Goal: Information Seeking & Learning: Learn about a topic

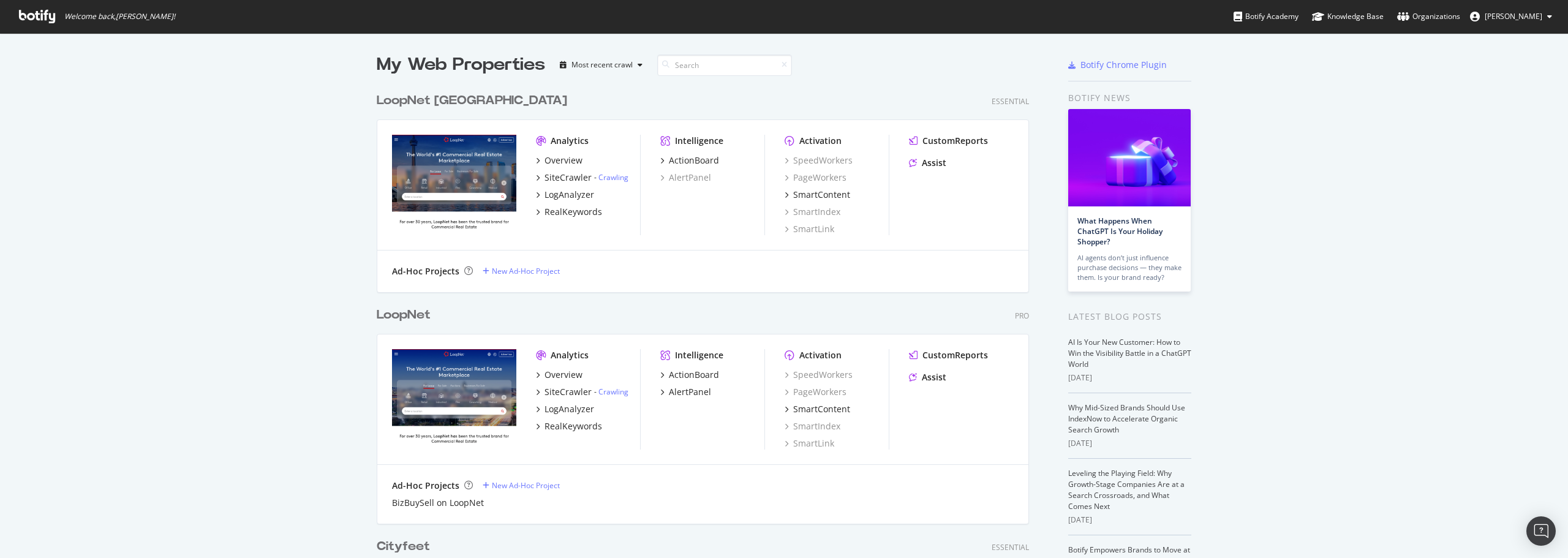
scroll to position [3029, 653]
click at [573, 408] on div "LogAnalyzer" at bounding box center [569, 410] width 50 height 12
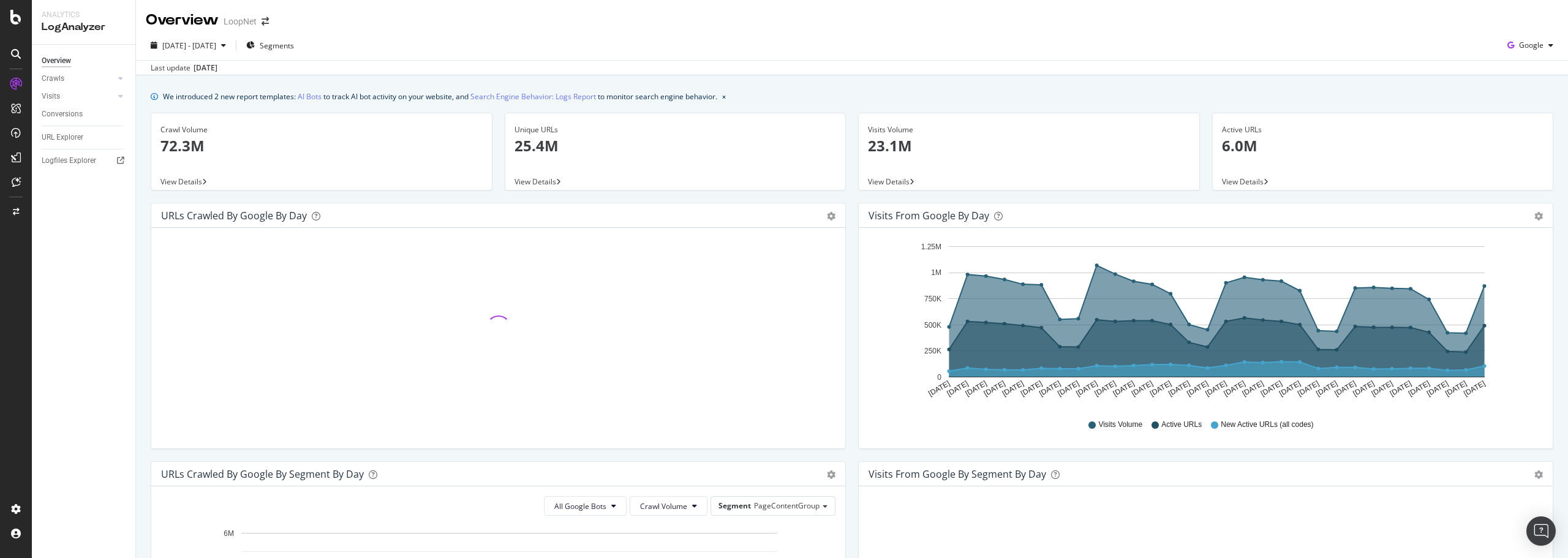
click at [190, 142] on p "72.3M" at bounding box center [321, 145] width 322 height 21
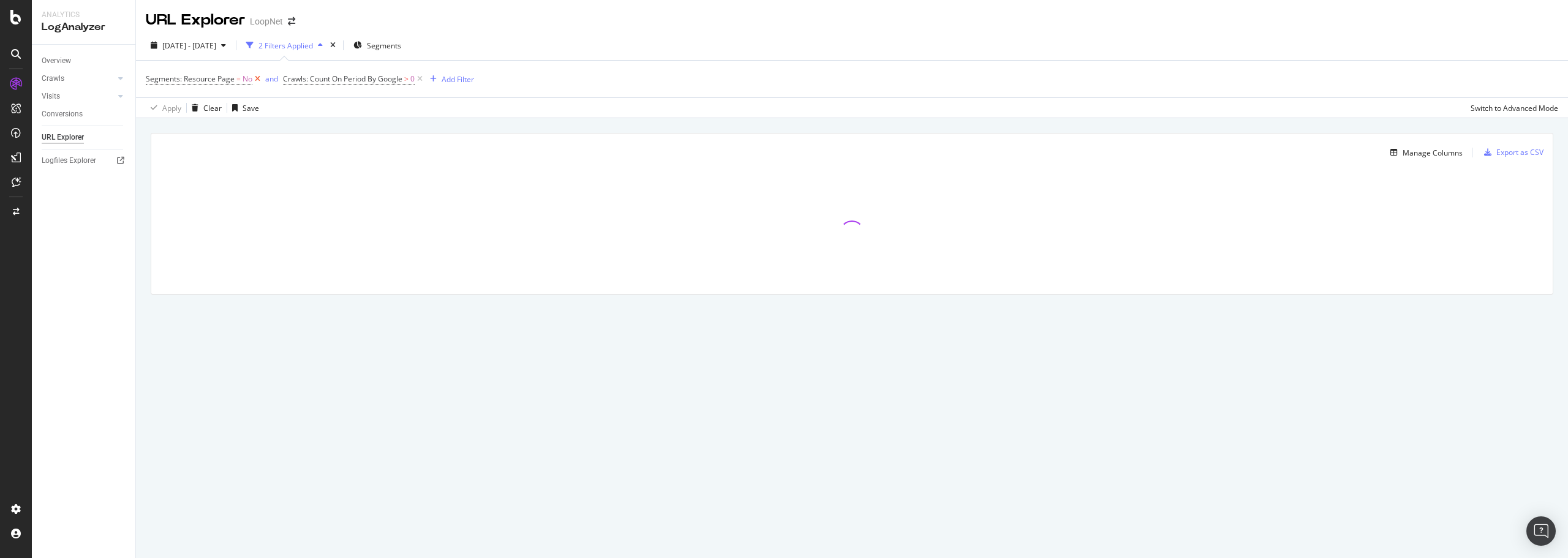
click at [257, 78] on icon at bounding box center [257, 79] width 10 height 12
click at [285, 78] on icon at bounding box center [282, 79] width 10 height 12
click at [166, 81] on div "Add Filter" at bounding box center [179, 78] width 33 height 10
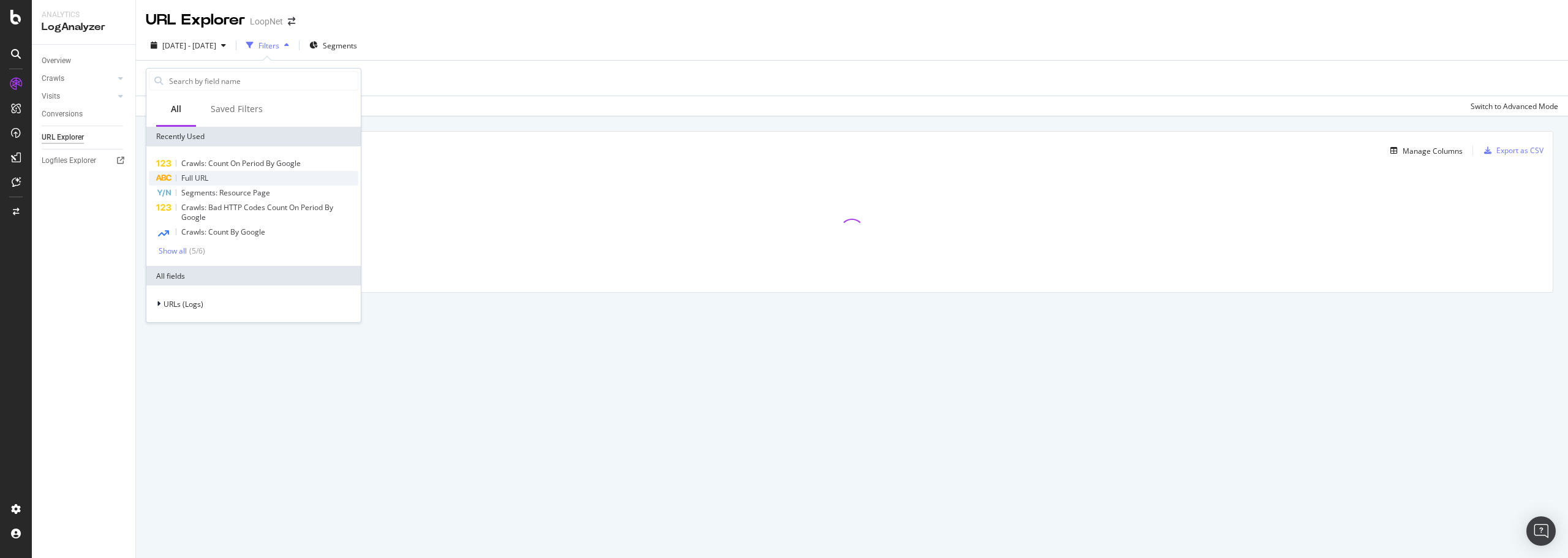
click at [211, 177] on div "Full URL" at bounding box center [254, 178] width 209 height 15
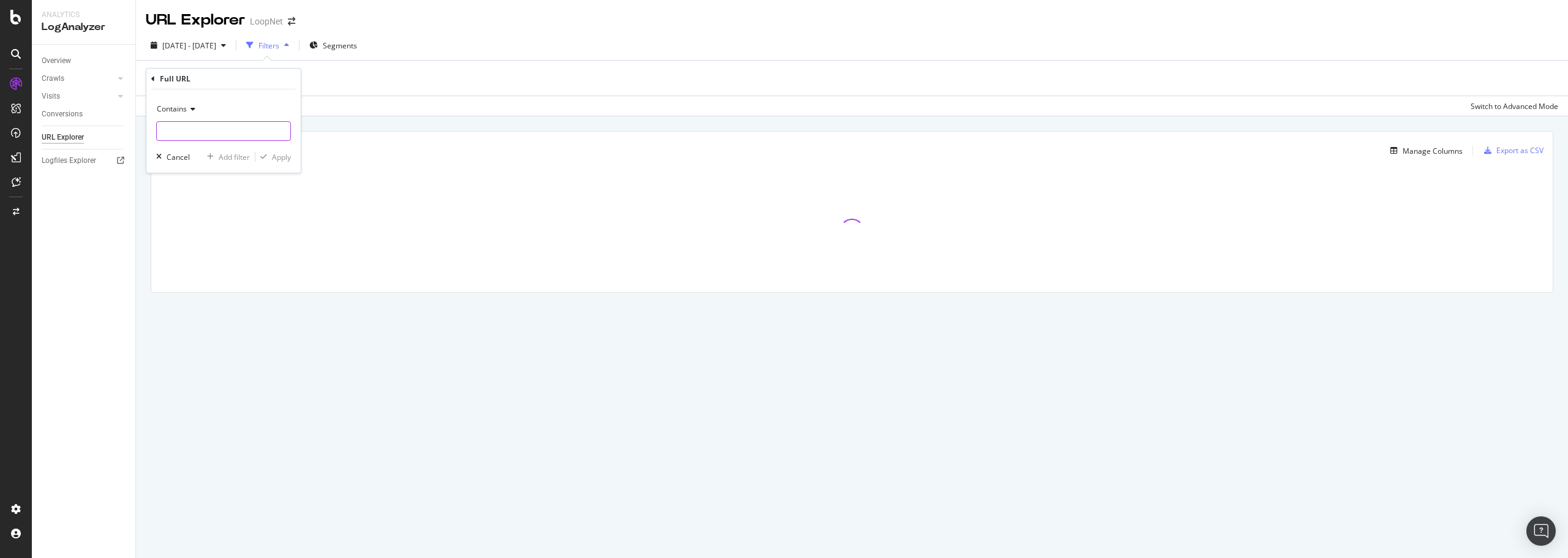
click at [189, 133] on input "text" at bounding box center [223, 130] width 133 height 20
type input "/multi/"
click at [280, 158] on div "Apply" at bounding box center [282, 157] width 19 height 10
click at [1431, 155] on div "Manage Columns" at bounding box center [1432, 152] width 60 height 10
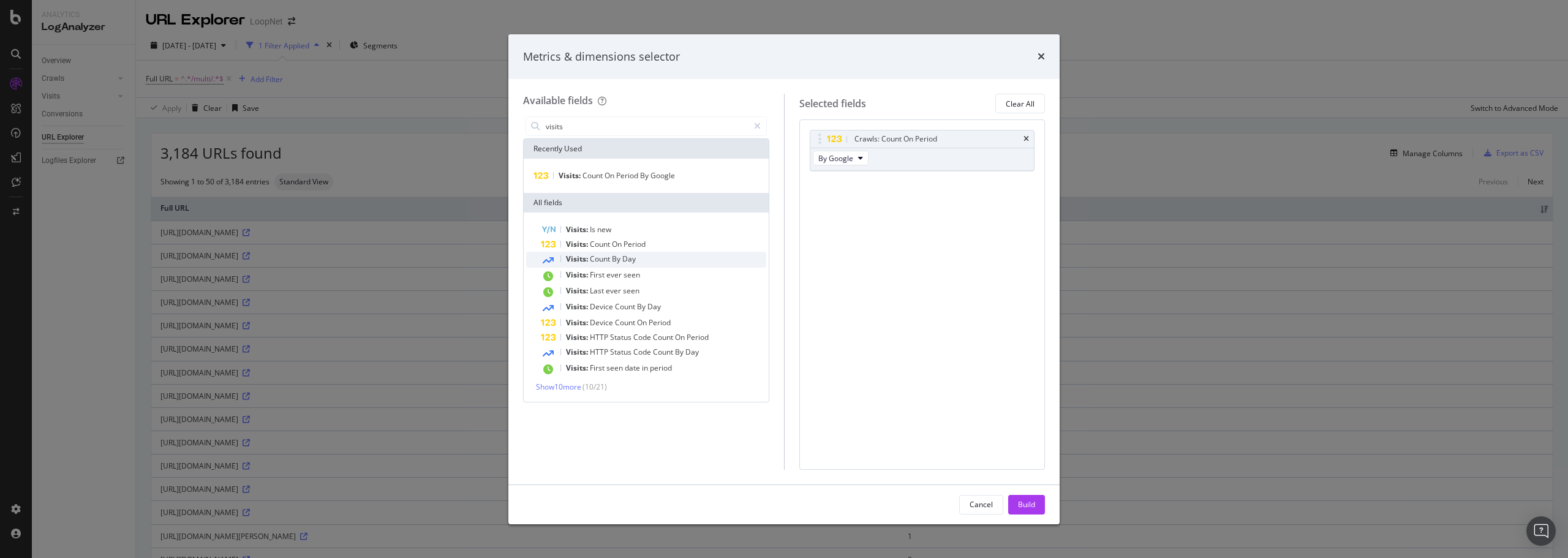
click at [611, 258] on span "Count" at bounding box center [601, 258] width 22 height 10
click at [585, 126] on input "visits" at bounding box center [646, 126] width 204 height 19
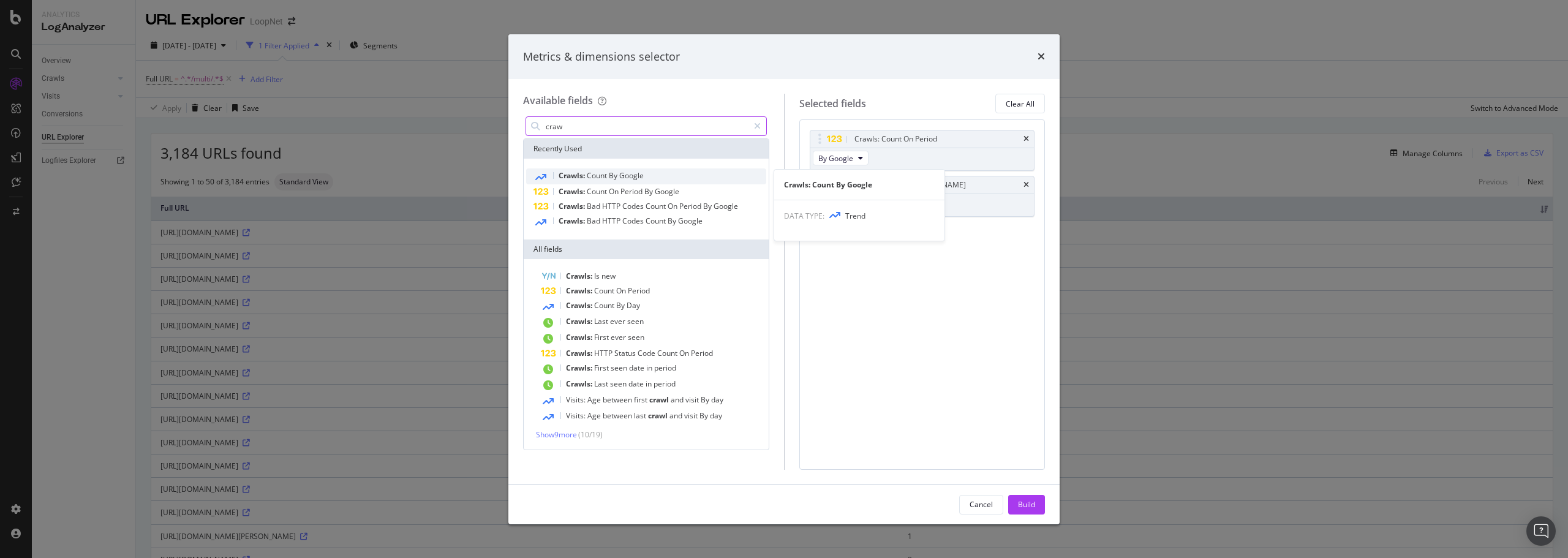
type input "craw"
click at [594, 176] on span "Count" at bounding box center [598, 175] width 22 height 10
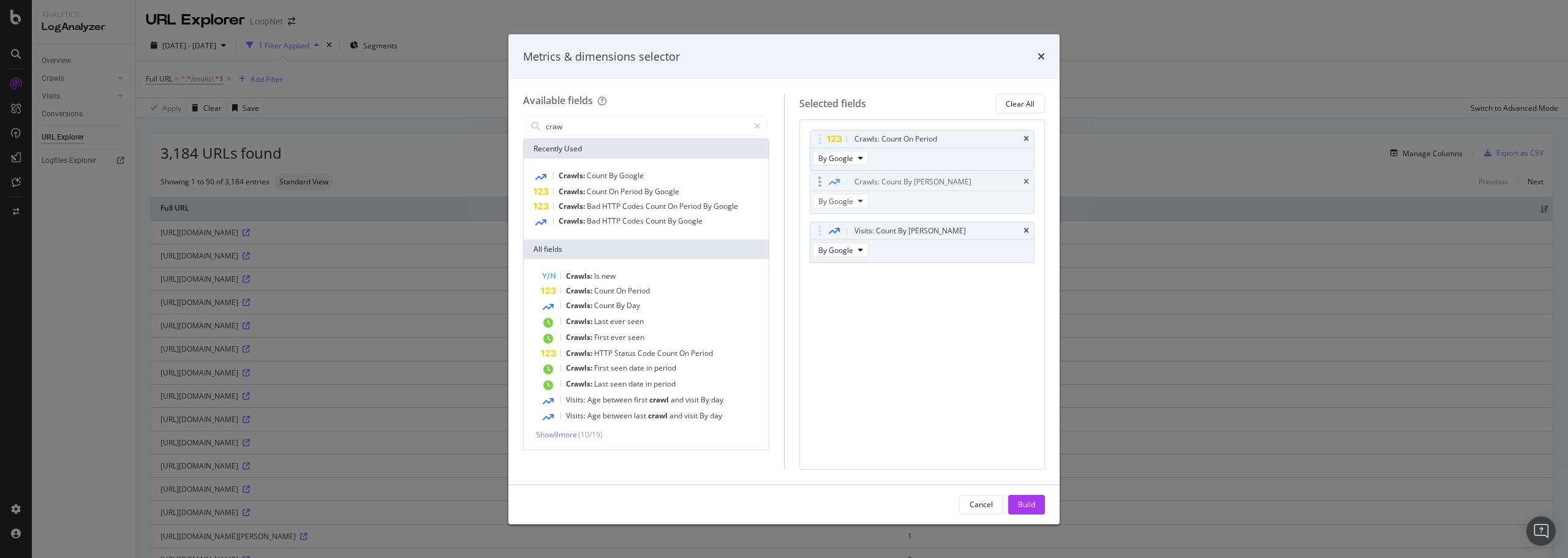
drag, startPoint x: 981, startPoint y: 233, endPoint x: 981, endPoint y: 183, distance: 50.0
click at [981, 183] on body "Analytics LogAnalyzer Overview Crawls Daily Distribution Segments Distribution …" at bounding box center [784, 279] width 1568 height 558
click at [1038, 509] on button "Build" at bounding box center [1026, 504] width 37 height 20
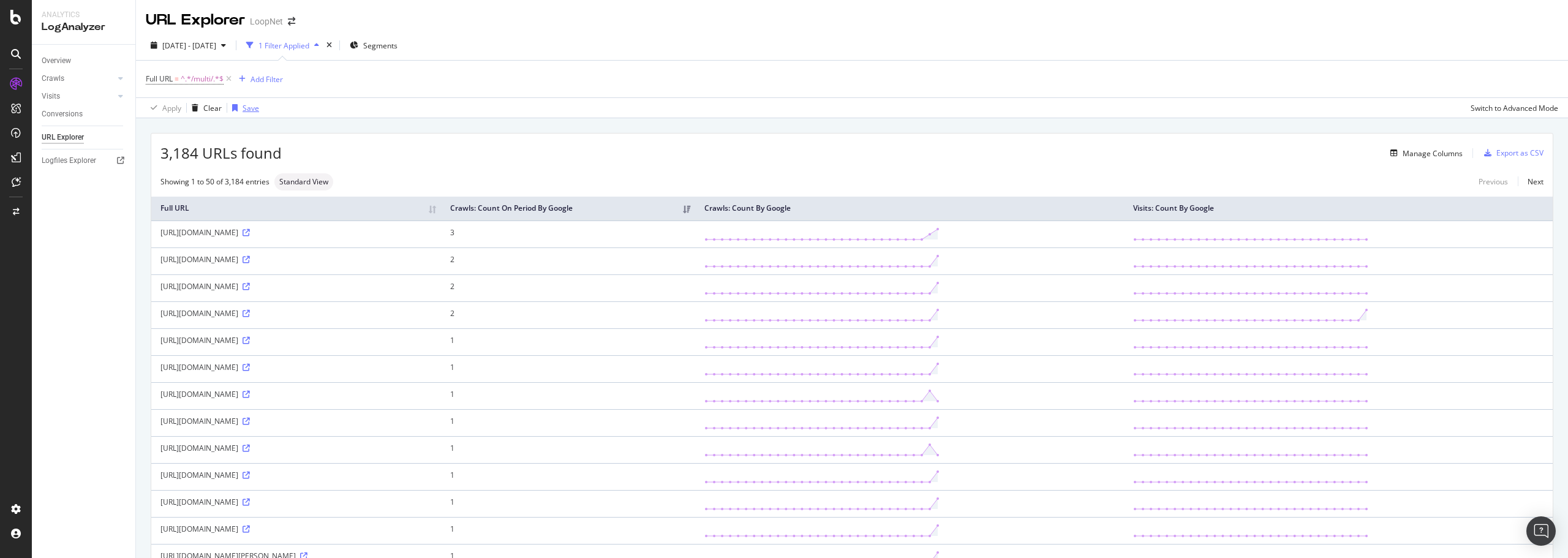
click at [247, 106] on div "Save" at bounding box center [250, 108] width 16 height 10
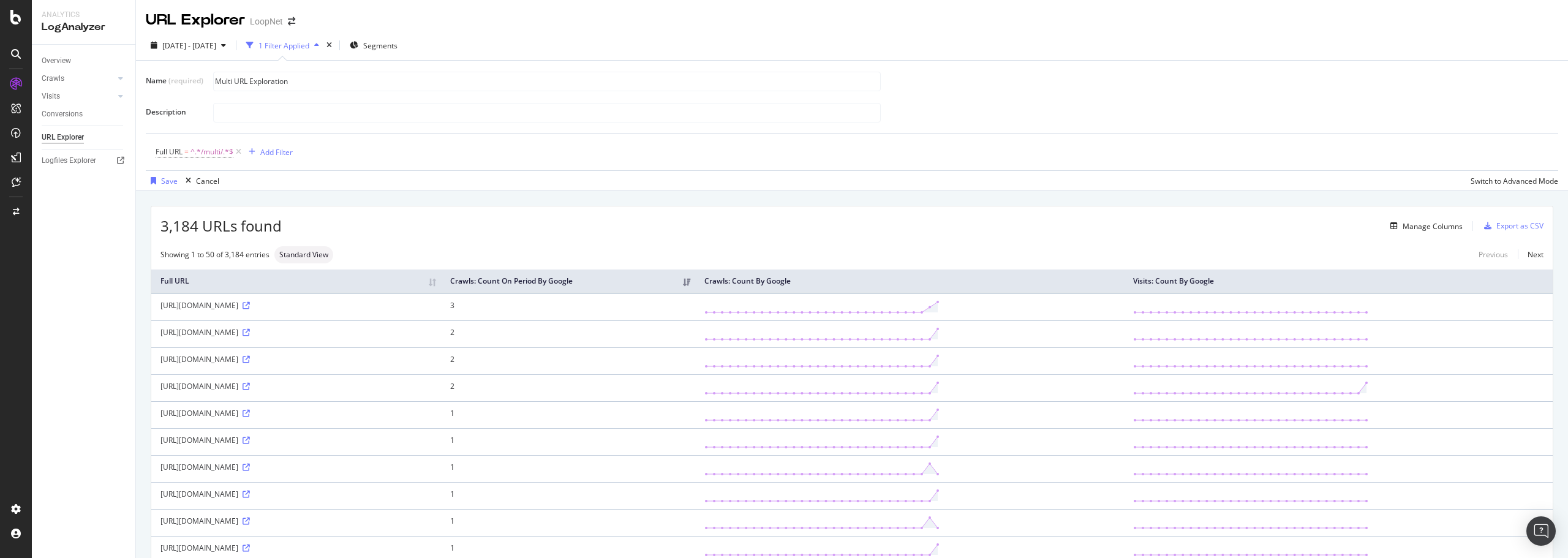
type input "Multi URL Exploration"
type input "All URLs that have been crawled or visited with /multi/ in the URL"
click at [167, 178] on div "Save" at bounding box center [169, 180] width 16 height 10
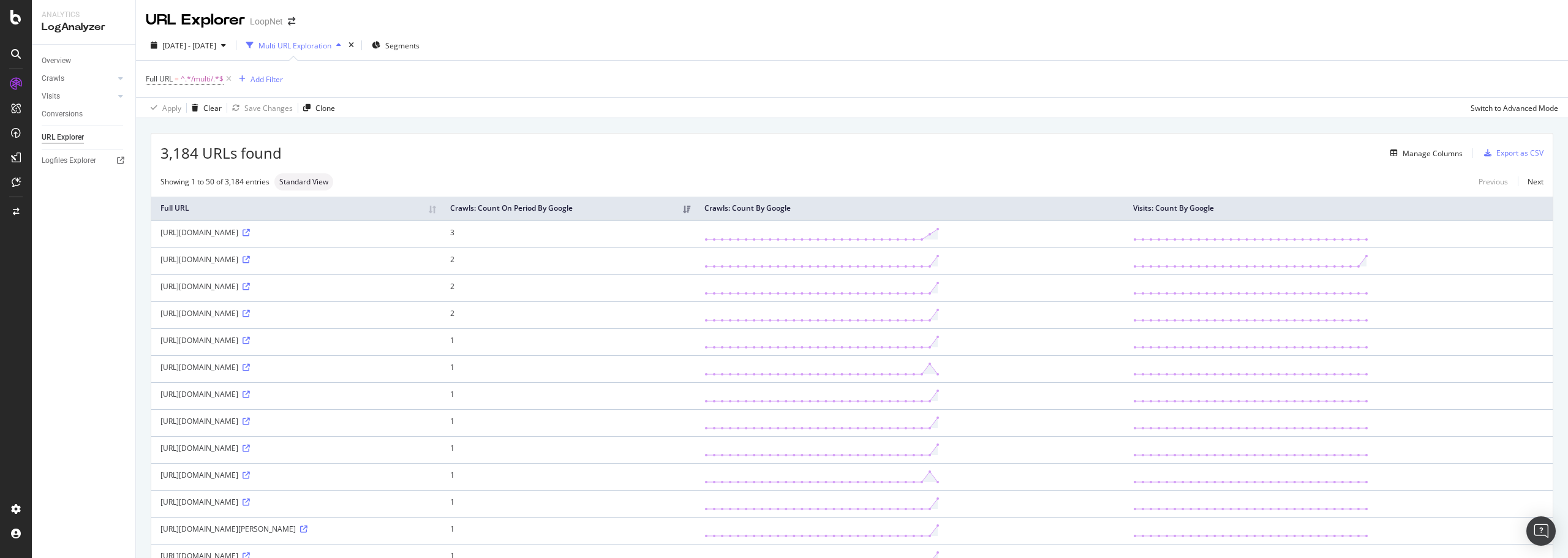
click at [341, 44] on icon "button" at bounding box center [339, 44] width 5 height 7
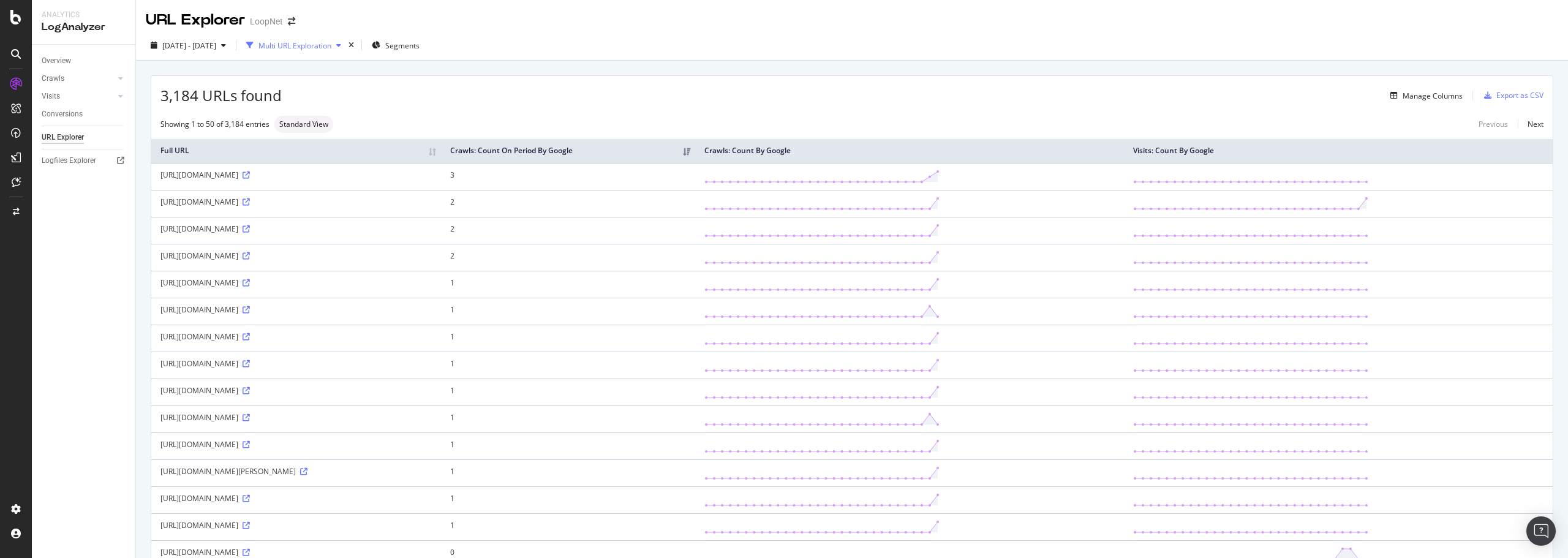
click at [341, 44] on icon "button" at bounding box center [339, 44] width 5 height 7
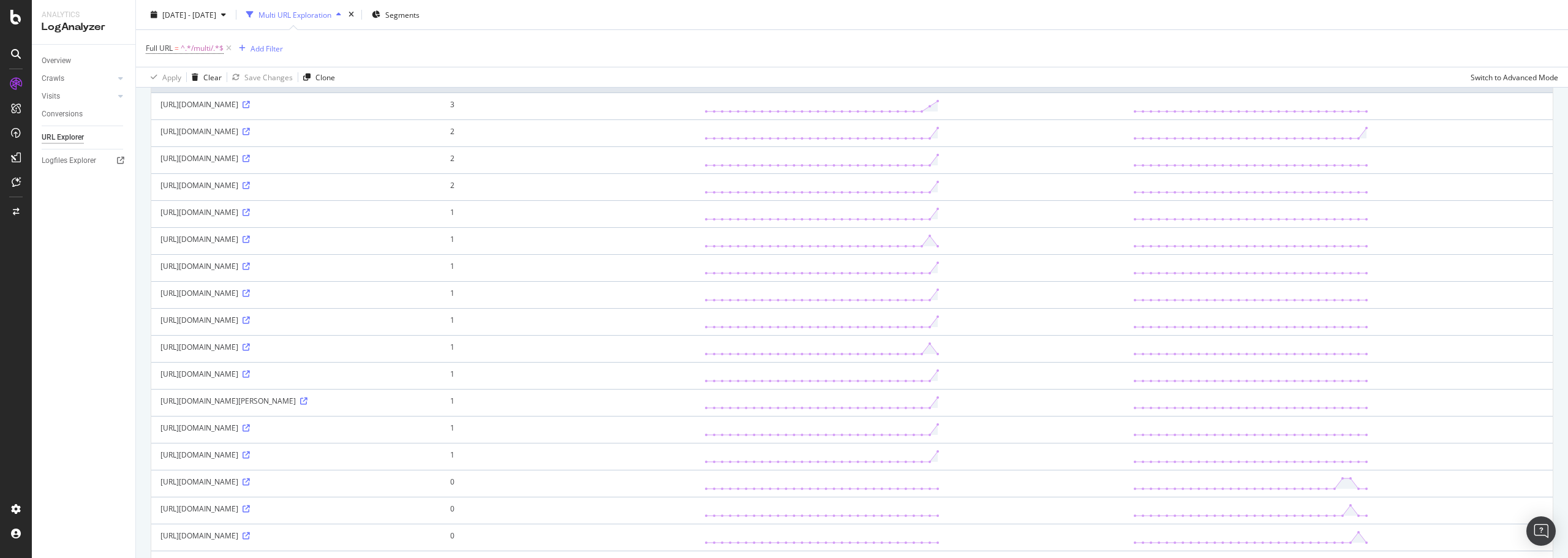
scroll to position [368, 0]
